Goal: Information Seeking & Learning: Learn about a topic

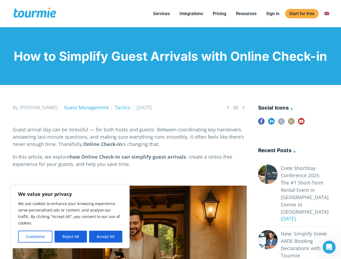
click at [170, 130] on p "Guest arrival day can be stressful — for both hosts and guests. Between coordin…" at bounding box center [130, 137] width 234 height 22
click at [35, 237] on button "Customise" at bounding box center [35, 237] width 34 height 12
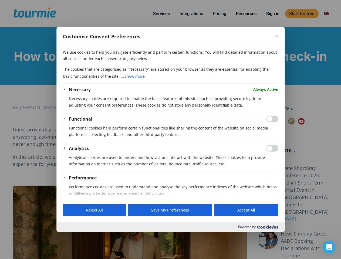
click at [70, 237] on div at bounding box center [170, 129] width 341 height 259
click at [106, 62] on p "We use cookies to help you navigate efficiently and perform certain functions. …" at bounding box center [170, 55] width 215 height 13
click at [161, 14] on div at bounding box center [170, 129] width 341 height 259
click at [246, 14] on div at bounding box center [170, 129] width 341 height 259
click at [261, 122] on div "Functional" at bounding box center [173, 119] width 209 height 6
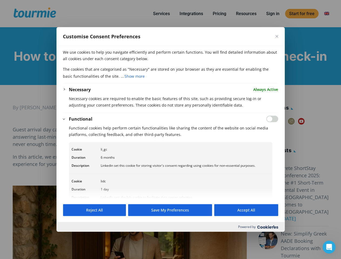
click at [271, 122] on input "Enable Functional" at bounding box center [272, 119] width 12 height 6
checkbox input "true"
click at [291, 122] on div at bounding box center [170, 129] width 341 height 259
click at [301, 122] on div at bounding box center [170, 129] width 341 height 259
